Goal: Information Seeking & Learning: Learn about a topic

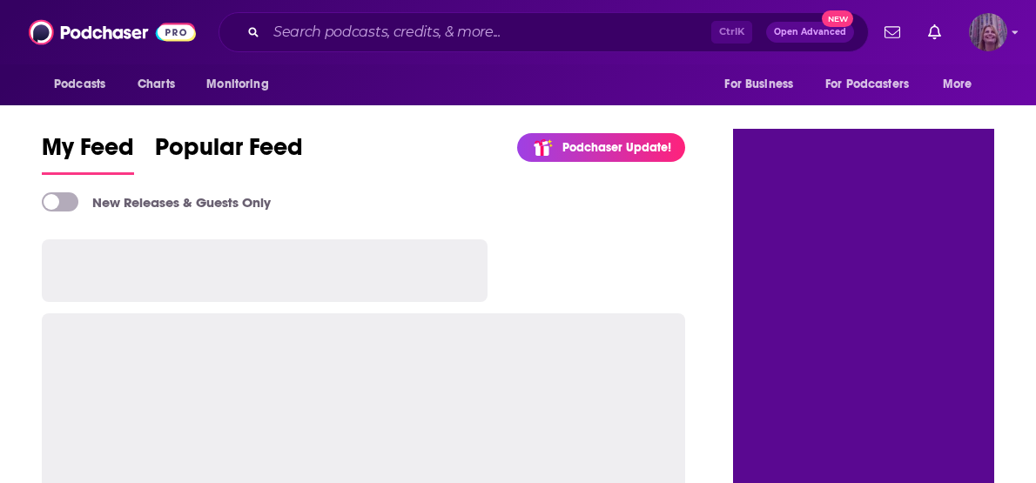
click at [972, 38] on img "Logged in as CGorges" at bounding box center [988, 32] width 38 height 38
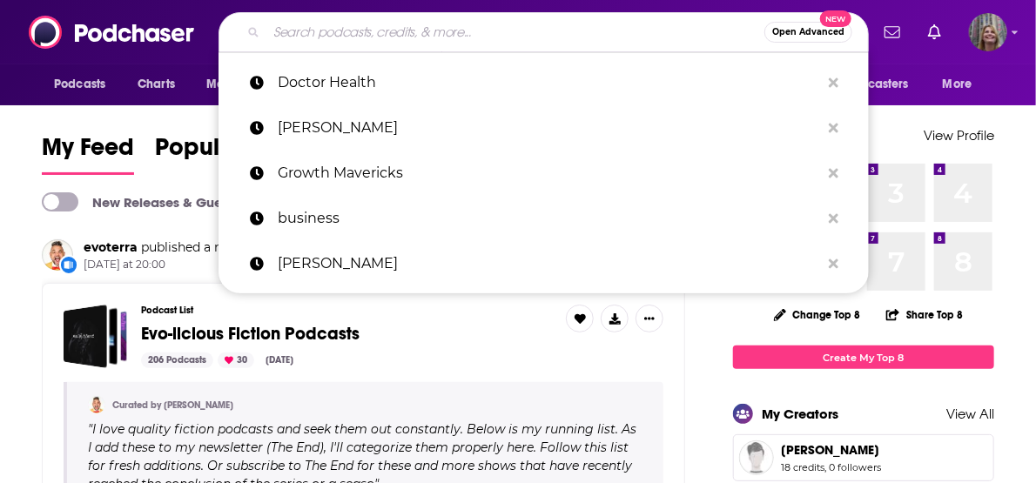
click at [506, 41] on input "Search podcasts, credits, & more..." at bounding box center [516, 32] width 498 height 28
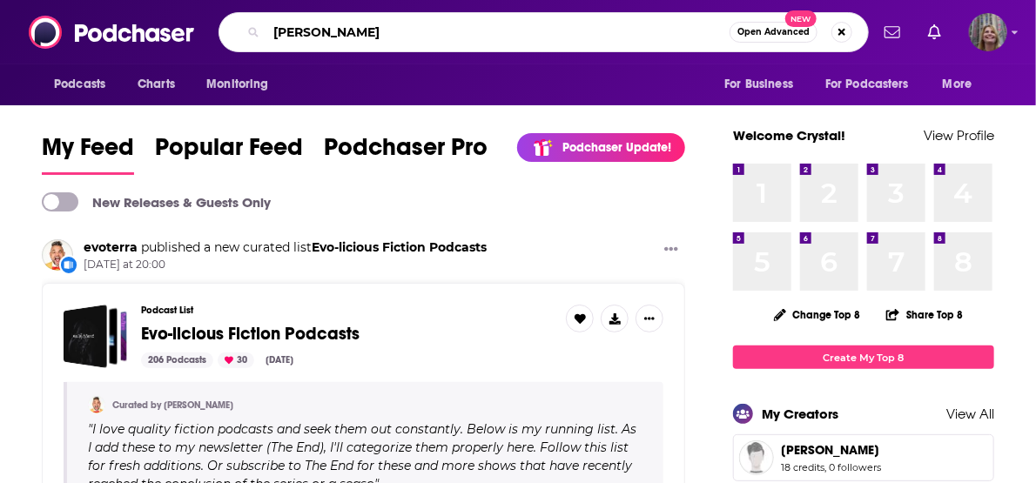
type input "[PERSON_NAME]"
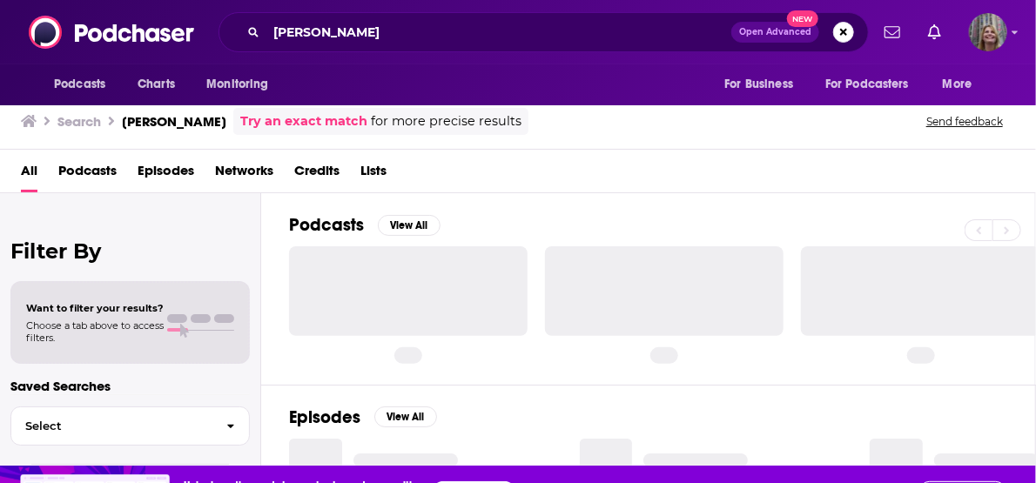
scroll to position [26, 0]
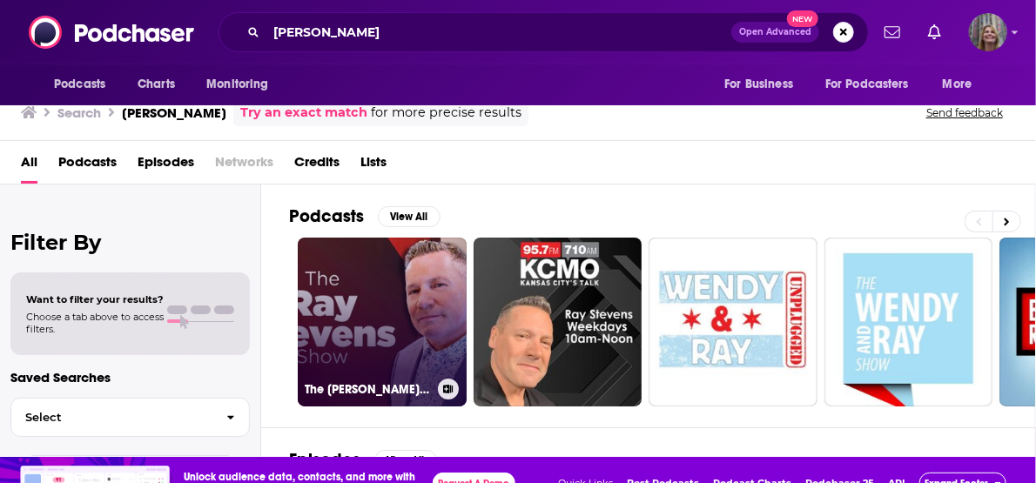
click at [321, 261] on link "The [PERSON_NAME] Show" at bounding box center [382, 322] width 169 height 169
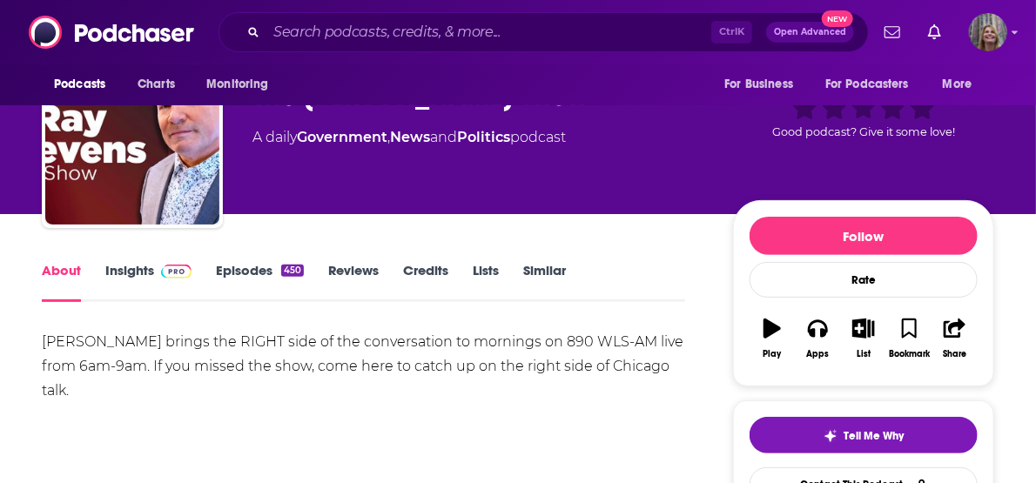
scroll to position [139, 0]
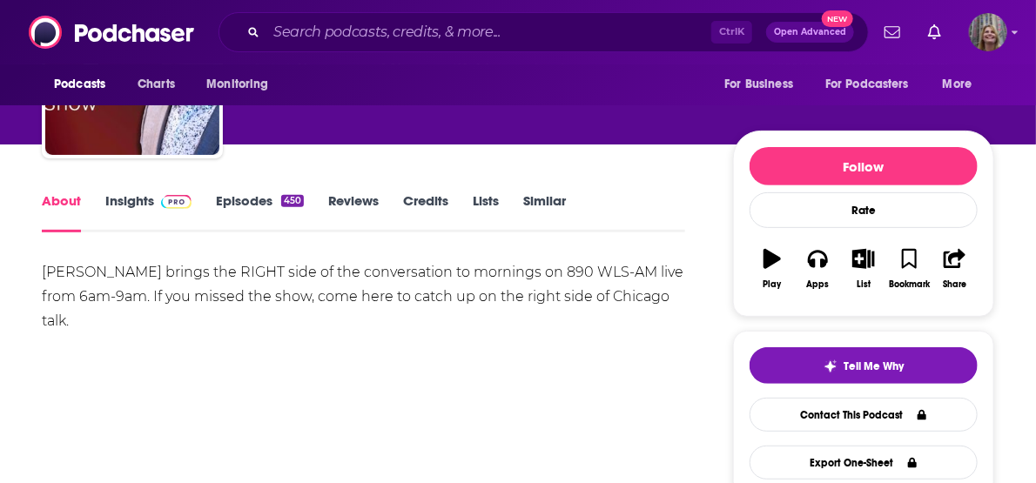
click at [192, 192] on link "Insights" at bounding box center [148, 212] width 86 height 40
